Goal: Find specific page/section: Find specific page/section

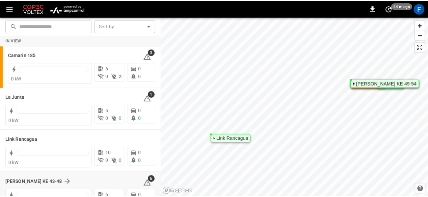
scroll to position [60, 0]
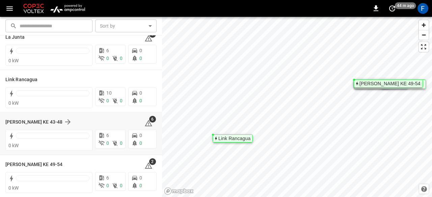
click at [18, 117] on div "[PERSON_NAME] KE 43-48 6" at bounding box center [80, 122] width 151 height 13
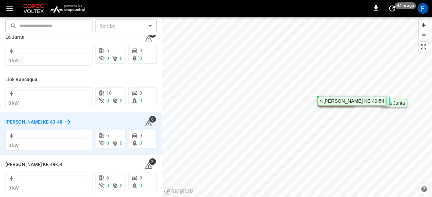
click at [18, 121] on h6 "[PERSON_NAME] KE 43-48" at bounding box center [33, 122] width 57 height 7
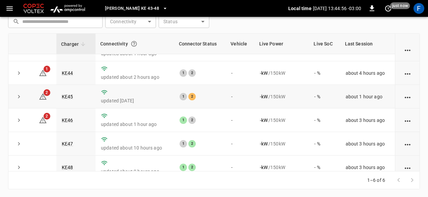
scroll to position [24, 0]
